Goal: Information Seeking & Learning: Learn about a topic

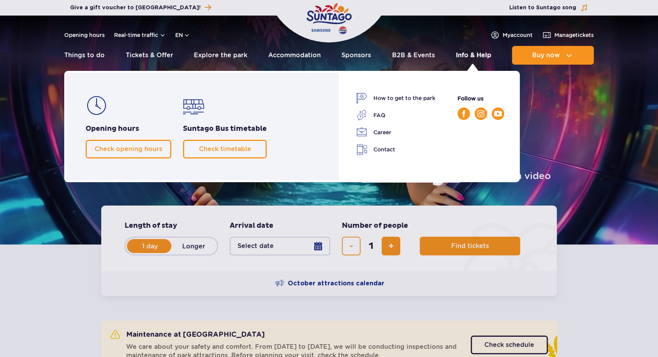
click at [477, 55] on link "Info & Help" at bounding box center [473, 55] width 35 height 19
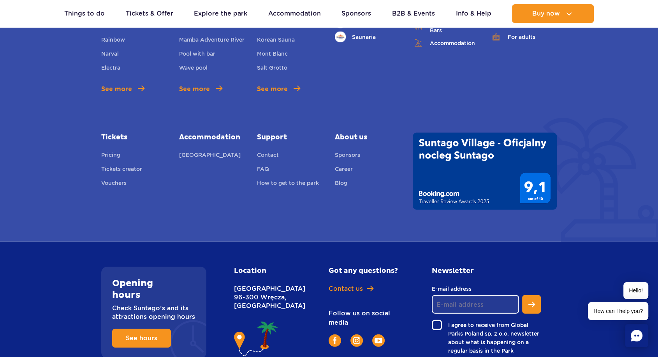
scroll to position [1824, 0]
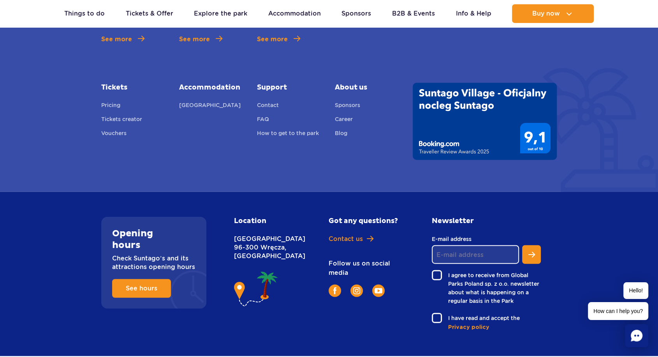
click at [376, 313] on span "PL" at bounding box center [372, 317] width 7 height 8
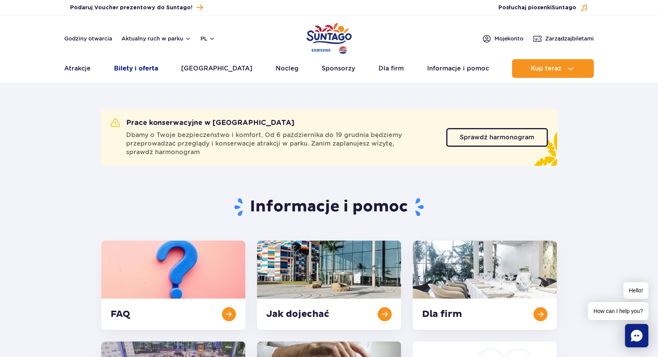
click at [151, 66] on link "Bilety i oferta" at bounding box center [136, 68] width 44 height 19
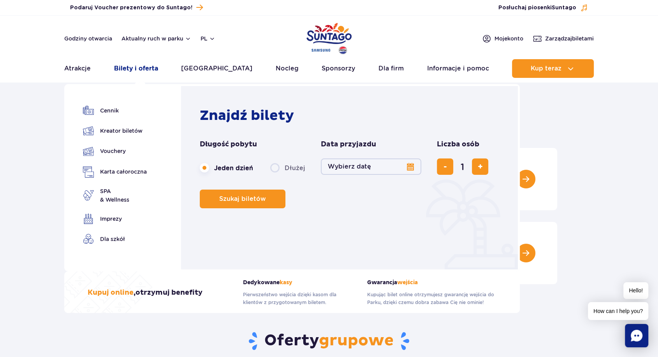
click at [140, 69] on link "Bilety i oferta" at bounding box center [136, 68] width 44 height 19
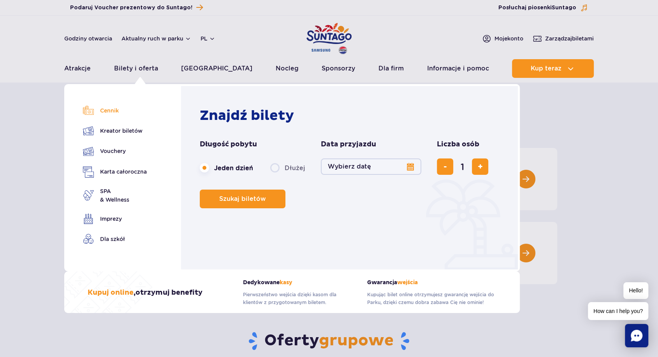
click at [110, 109] on link "Cennik" at bounding box center [115, 110] width 64 height 11
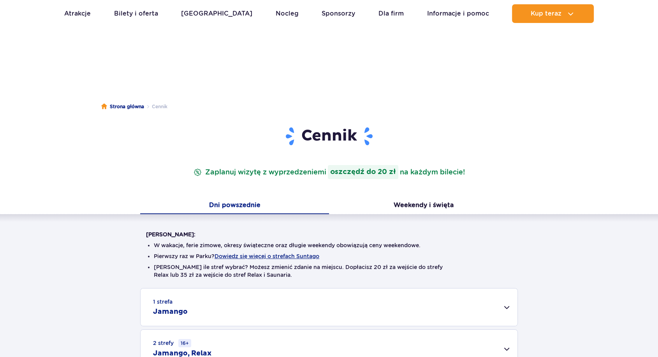
scroll to position [43, 0]
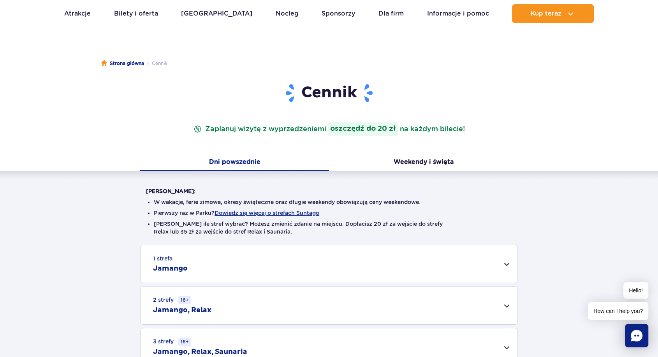
click at [160, 255] on small "1 strefa" at bounding box center [162, 259] width 19 height 8
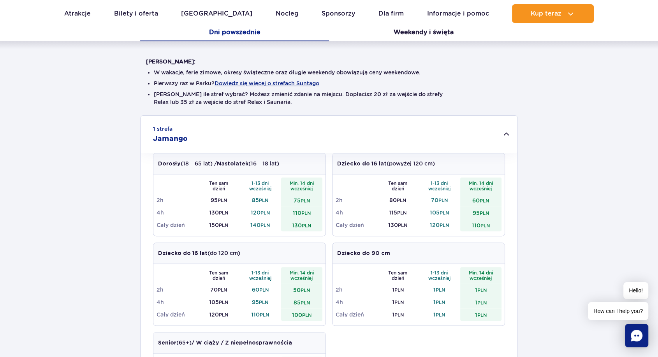
scroll to position [130, 0]
